Goal: Task Accomplishment & Management: Use online tool/utility

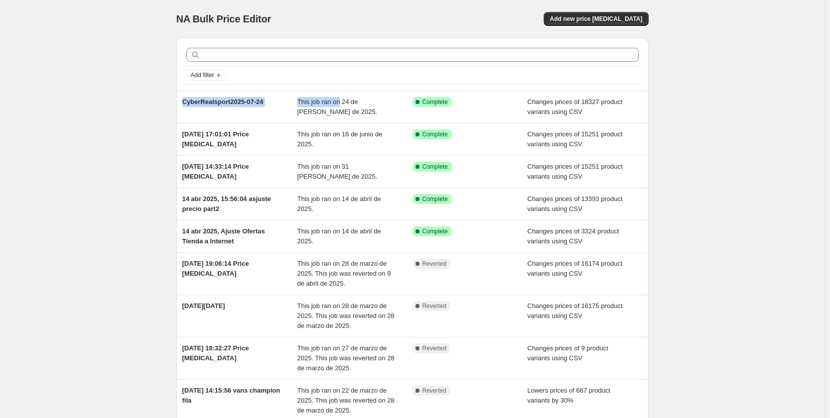
drag, startPoint x: 343, startPoint y: 106, endPoint x: 108, endPoint y: 96, distance: 234.8
click at [110, 97] on div "NA Bulk Price Editor. This page is ready NA Bulk Price Editor Add new price [ME…" at bounding box center [412, 281] width 825 height 562
click at [581, 21] on span "Add new price [MEDICAL_DATA]" at bounding box center [596, 19] width 92 height 8
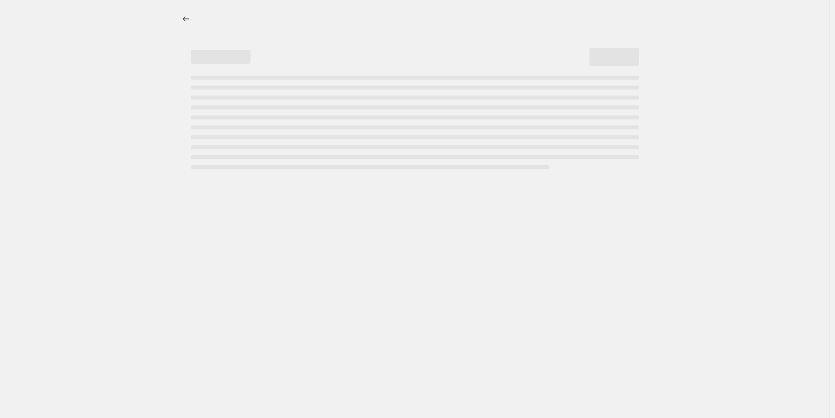
select select "percentage"
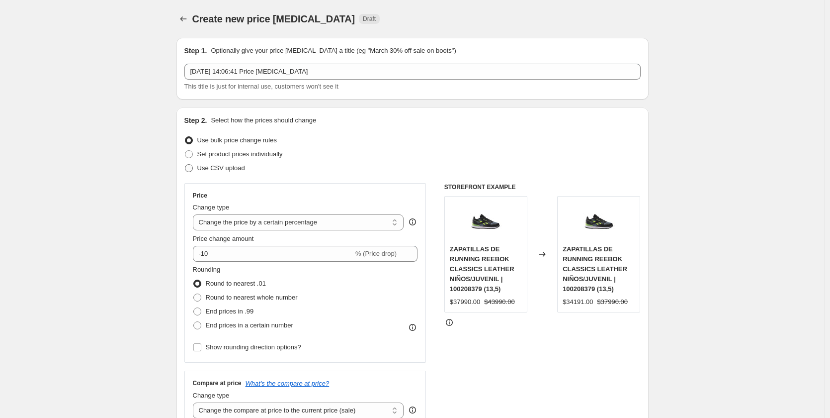
click at [233, 168] on span "Use CSV upload" at bounding box center [221, 167] width 48 height 7
click at [185, 165] on input "Use CSV upload" at bounding box center [185, 164] width 0 height 0
radio input "true"
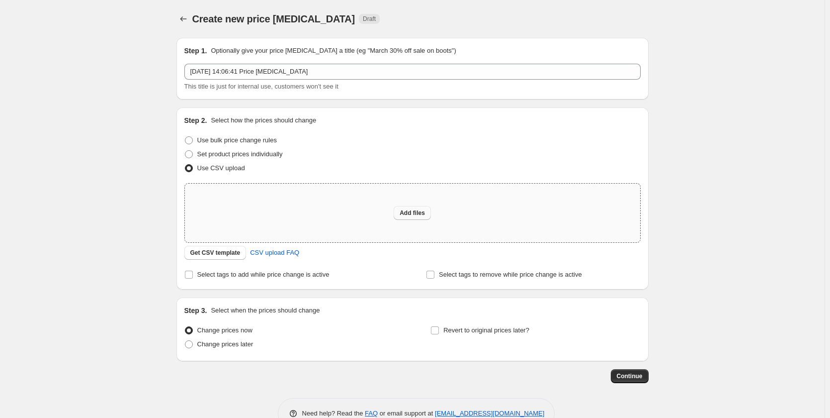
click at [421, 209] on span "Add files" at bounding box center [412, 213] width 25 height 8
type input "C:\fakepath\cyberREalsportShopify.csv"
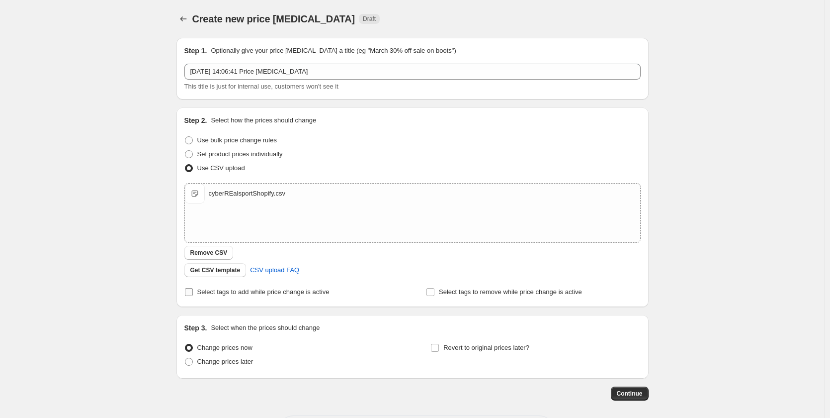
click at [290, 295] on span "Select tags to add while price change is active" at bounding box center [263, 291] width 132 height 7
click at [193, 295] on input "Select tags to add while price change is active" at bounding box center [189, 292] width 8 height 8
checkbox input "true"
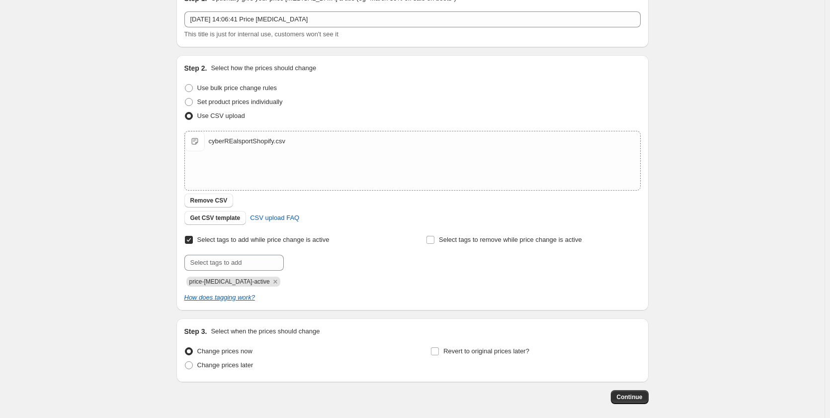
scroll to position [99, 0]
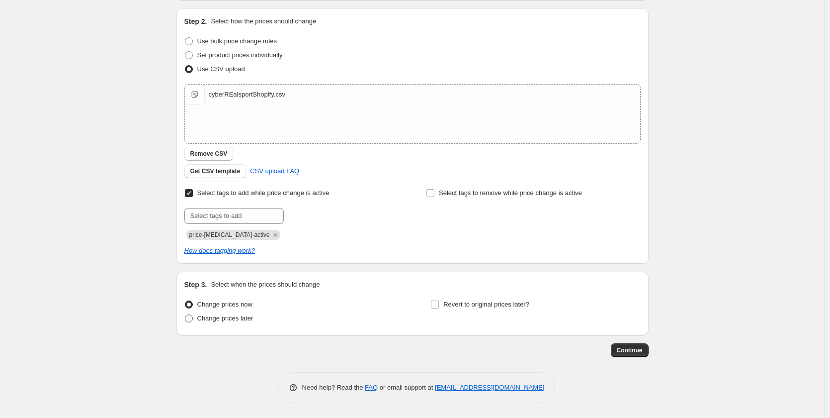
click at [244, 318] on span "Change prices later" at bounding box center [225, 317] width 56 height 7
click at [185, 315] on input "Change prices later" at bounding box center [185, 314] width 0 height 0
radio input "true"
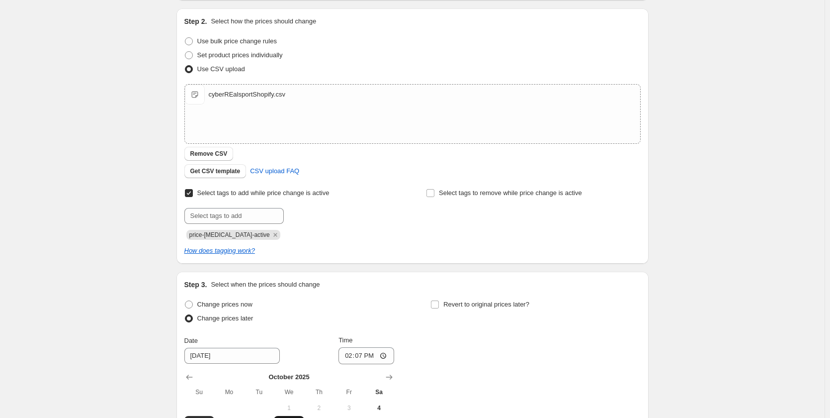
scroll to position [248, 0]
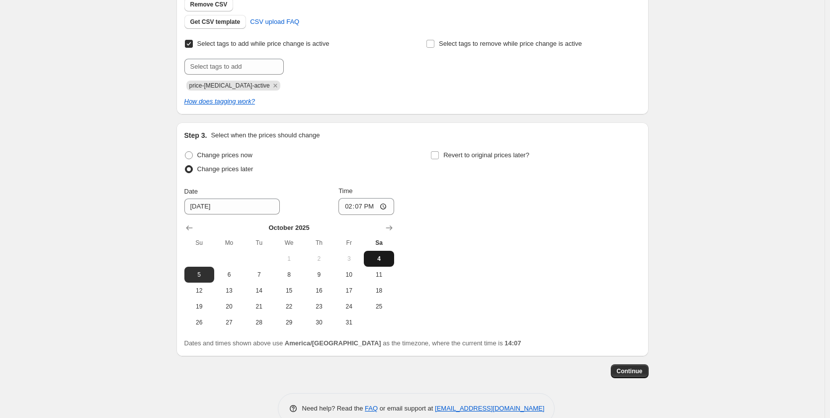
click at [385, 260] on span "4" at bounding box center [379, 259] width 22 height 8
type input "[DATE]"
click at [384, 201] on input "14:07" at bounding box center [367, 206] width 56 height 17
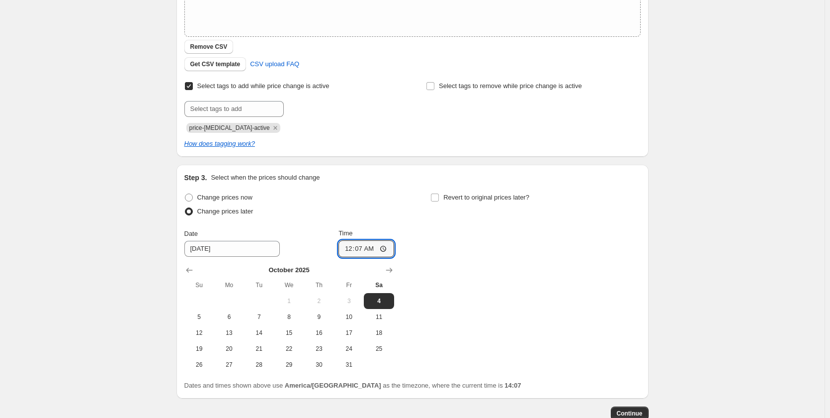
scroll to position [149, 0]
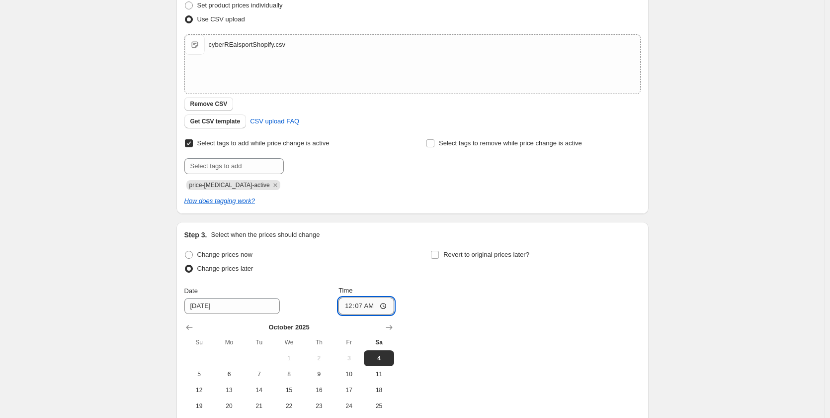
click at [387, 305] on input "00:07" at bounding box center [367, 305] width 56 height 17
type input "00:00"
click at [455, 310] on div "Change prices now Change prices later Date [DATE] Time 00:00 [DATE] Su Mo Tu We…" at bounding box center [412, 339] width 456 height 182
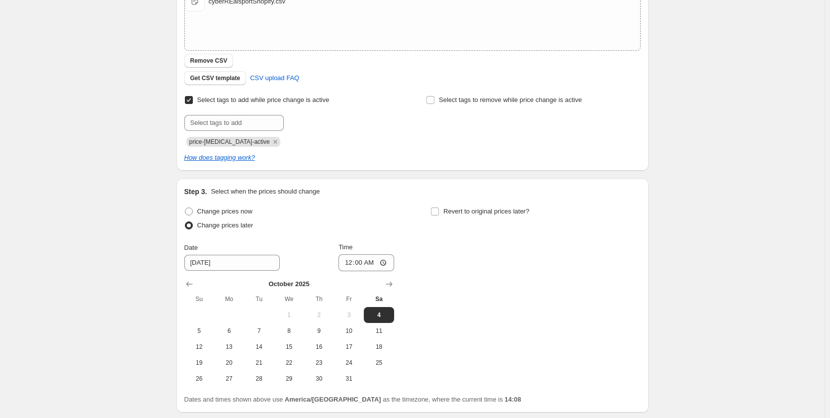
scroll to position [269, 0]
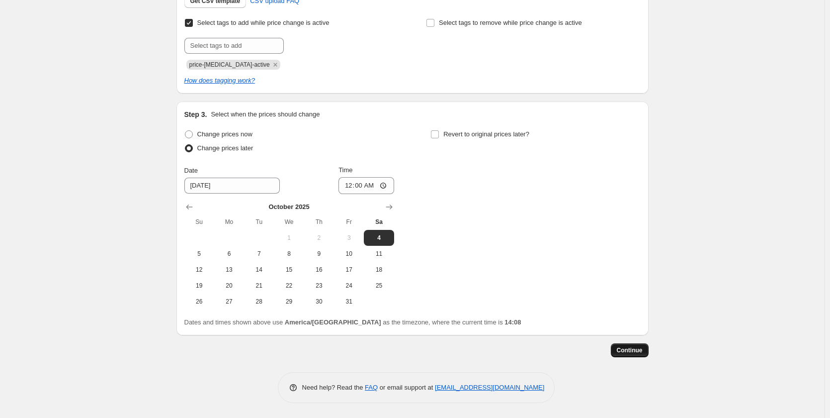
click at [633, 350] on span "Continue" at bounding box center [630, 350] width 26 height 8
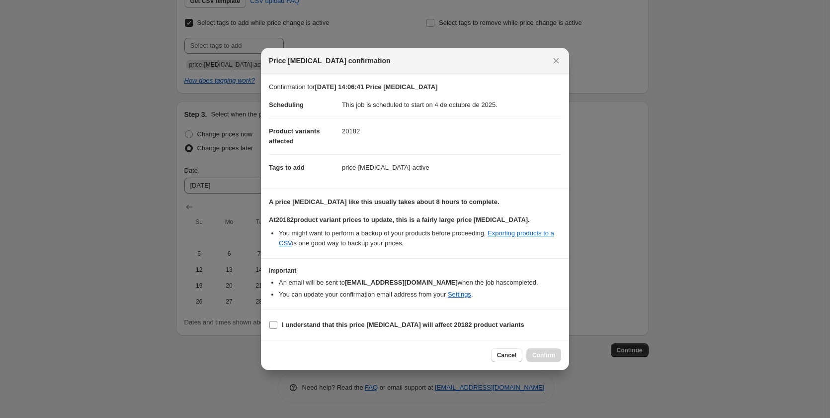
click at [316, 318] on label "I understand that this price [MEDICAL_DATA] will affect 20182 product variants" at bounding box center [397, 325] width 256 height 14
click at [277, 321] on input "I understand that this price [MEDICAL_DATA] will affect 20182 product variants" at bounding box center [273, 325] width 8 height 8
checkbox input "true"
click at [554, 357] on span "Confirm" at bounding box center [543, 355] width 23 height 8
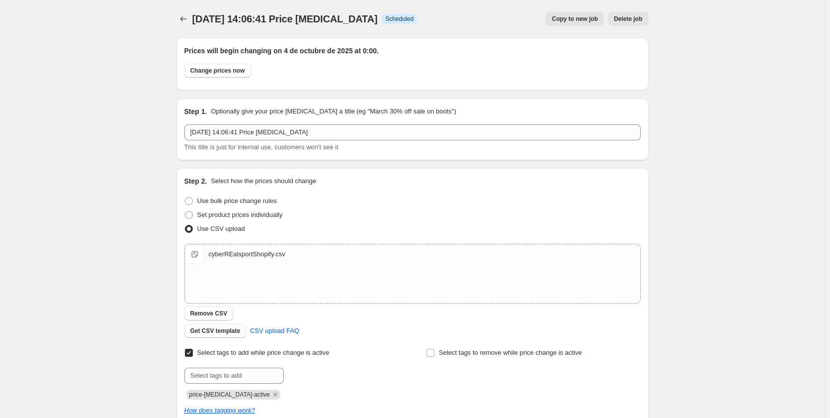
scroll to position [269, 0]
